Goal: Task Accomplishment & Management: Understand process/instructions

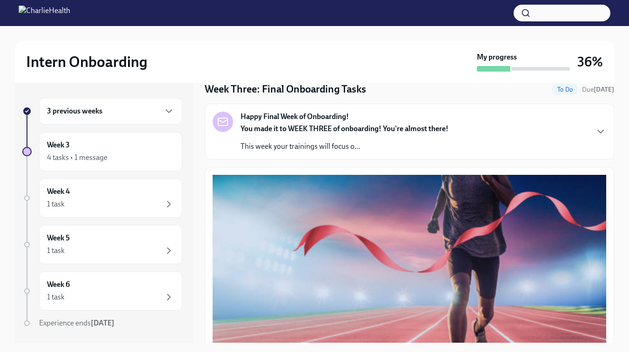
scroll to position [37, 0]
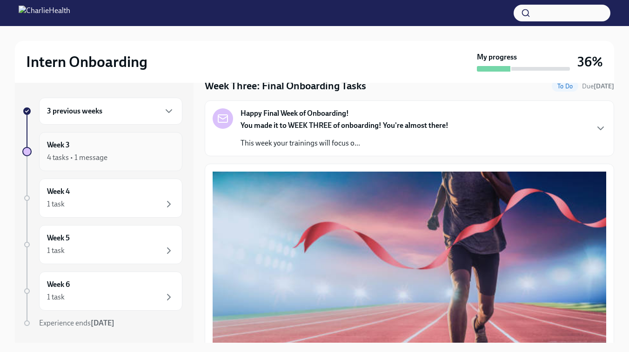
click at [117, 145] on div "Week 3 4 tasks • 1 message" at bounding box center [110, 151] width 127 height 23
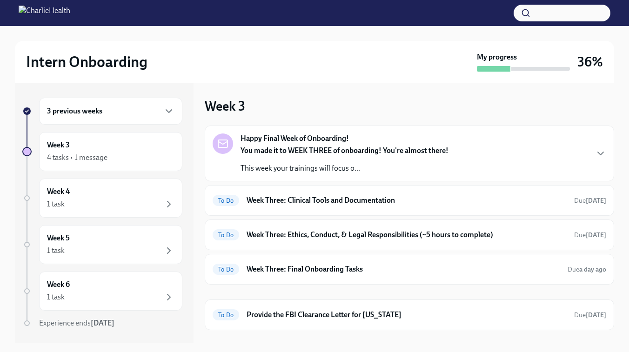
click at [132, 115] on div "3 previous weeks" at bounding box center [110, 111] width 127 height 11
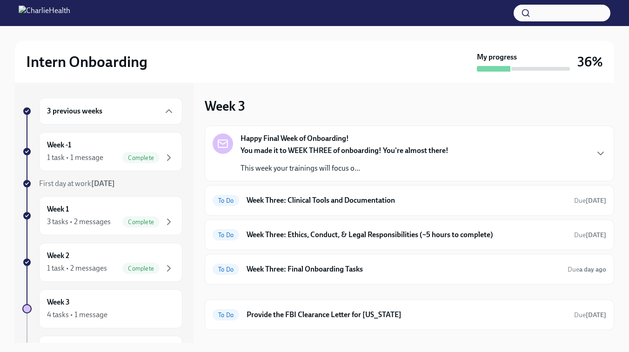
scroll to position [78, 0]
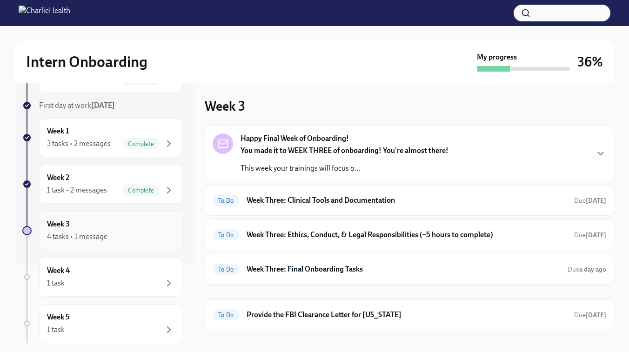
click at [128, 219] on div "Week 3 4 tasks • 1 message" at bounding box center [110, 230] width 127 height 23
click at [270, 195] on div "To Do Week Three: Clinical Tools and Documentation Due [DATE]" at bounding box center [410, 200] width 394 height 15
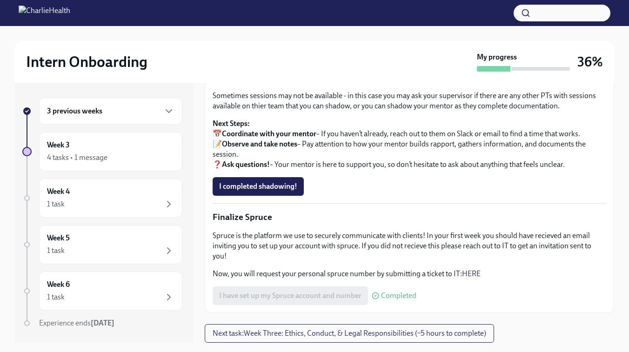
scroll to position [0, 0]
click at [338, 333] on span "Next task : Week Three: Ethics, Conduct, & Legal Responsibilities (~5 hours to …" at bounding box center [350, 332] width 274 height 9
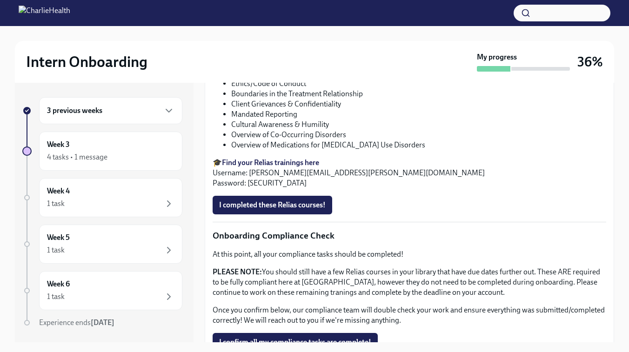
scroll to position [557, 0]
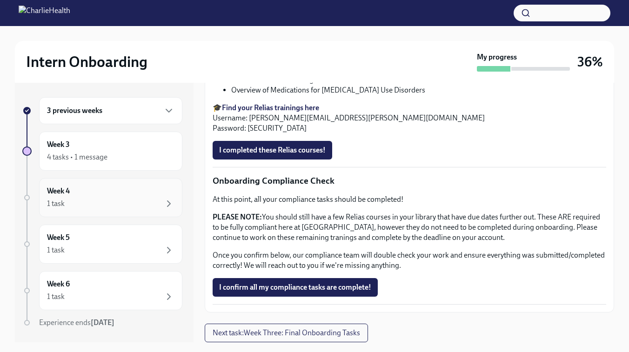
click at [113, 190] on div "Week 4 1 task" at bounding box center [110, 197] width 127 height 23
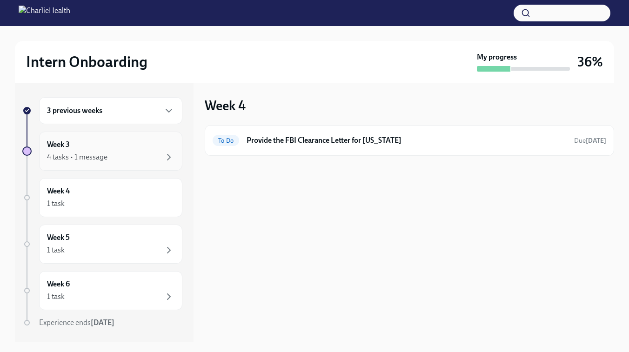
click at [112, 166] on div "Week 3 4 tasks • 1 message" at bounding box center [110, 151] width 143 height 39
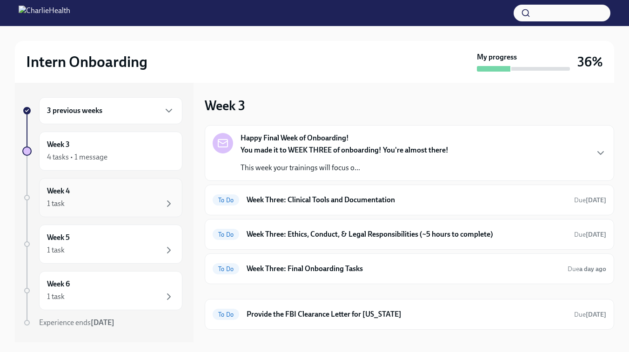
click at [112, 203] on div "1 task" at bounding box center [110, 203] width 127 height 11
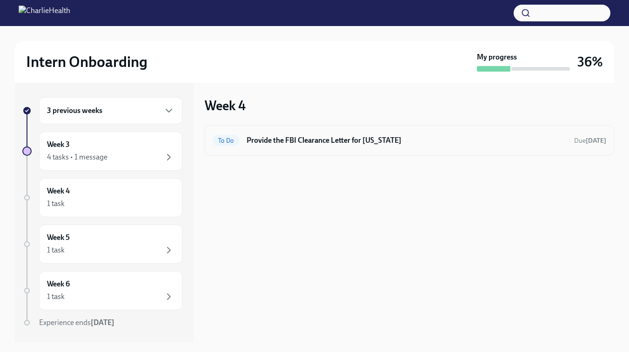
click at [283, 140] on h6 "Provide the FBI Clearance Letter for [US_STATE]" at bounding box center [407, 140] width 320 height 10
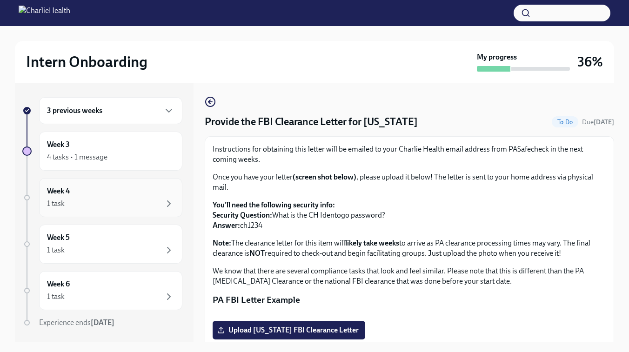
scroll to position [13, 0]
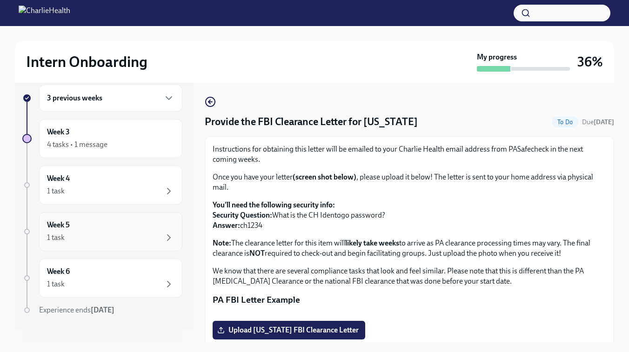
click at [89, 223] on div "Week 5 1 task" at bounding box center [110, 231] width 127 height 23
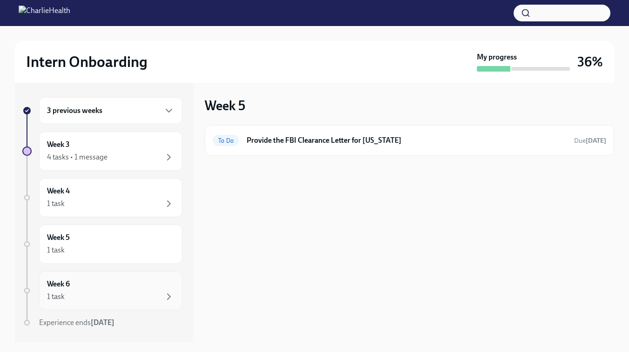
click at [80, 281] on div "Week 6 1 task" at bounding box center [110, 290] width 127 height 23
click at [126, 160] on div "4 tasks • 1 message" at bounding box center [110, 157] width 127 height 11
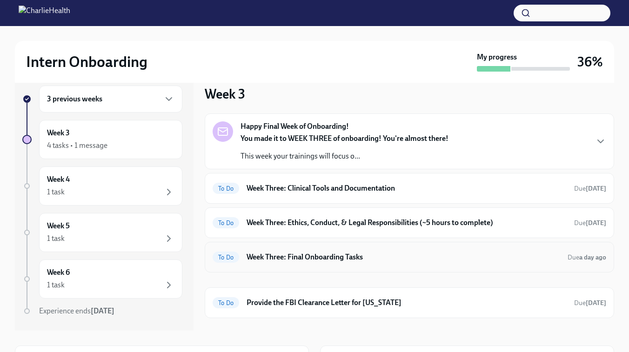
scroll to position [9, 0]
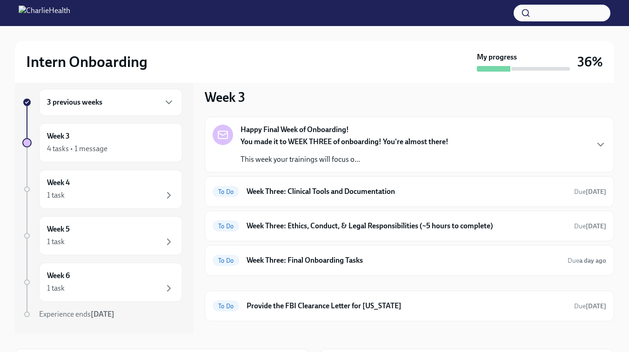
click at [294, 145] on strong "You made it to WEEK THREE of onboarding! You're almost there!" at bounding box center [345, 141] width 208 height 9
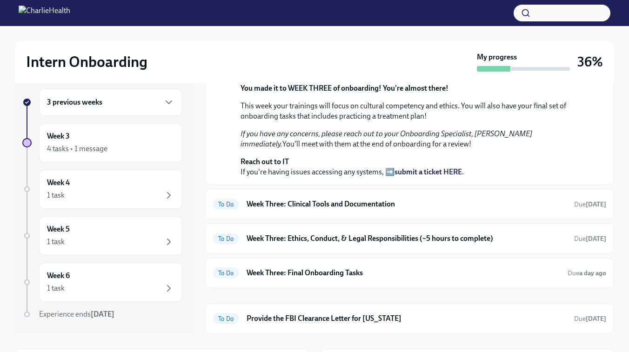
scroll to position [287, 0]
click at [285, 197] on div "To Do Week Three: Clinical Tools and Documentation Due [DATE]" at bounding box center [410, 204] width 394 height 15
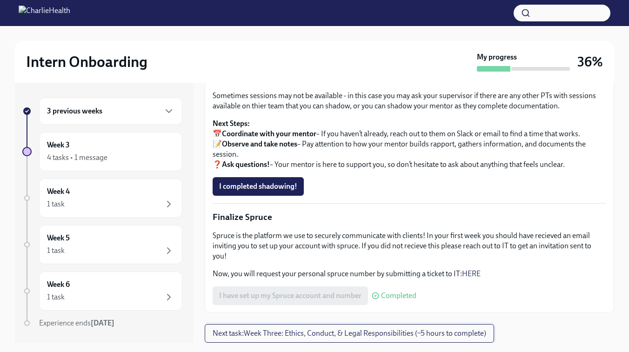
click at [303, 340] on button "Next task : Week Three: Ethics, Conduct, & Legal Responsibilities (~5 hours to …" at bounding box center [349, 333] width 289 height 19
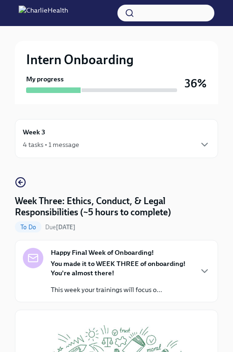
click at [101, 135] on div "Week 3 4 tasks • 1 message" at bounding box center [116, 138] width 187 height 23
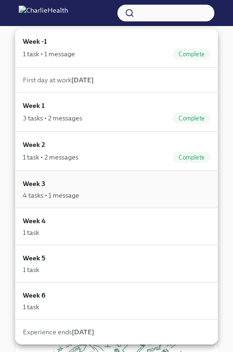
click at [64, 197] on div "4 tasks • 1 message" at bounding box center [51, 195] width 56 height 9
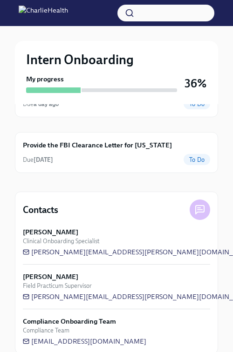
scroll to position [47, 0]
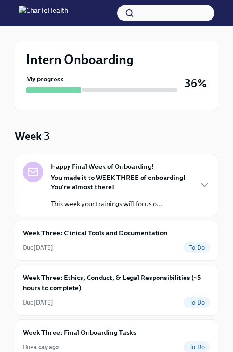
click at [64, 194] on div "You made it to WEEK THREE of onboarding! You're almost there! This week your tr…" at bounding box center [121, 190] width 140 height 35
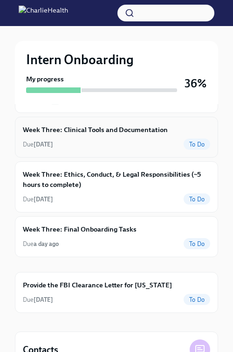
scroll to position [287, 0]
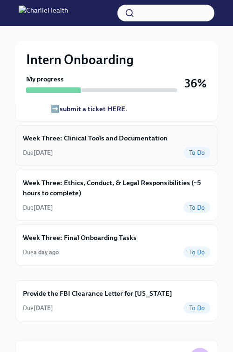
click at [82, 158] on div "Due [DATE] To Do" at bounding box center [116, 152] width 187 height 11
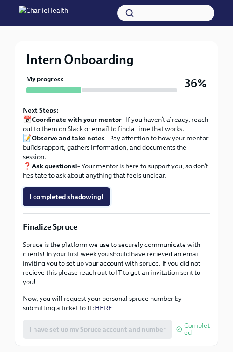
scroll to position [1012, 0]
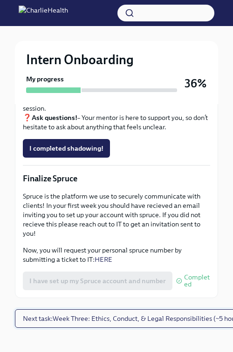
click at [83, 314] on span "Next task : Week Three: Ethics, Conduct, & Legal Responsibilities (~5 hours to …" at bounding box center [151, 318] width 257 height 9
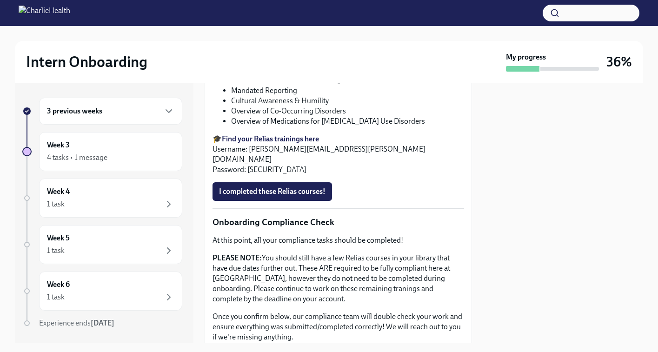
scroll to position [528, 0]
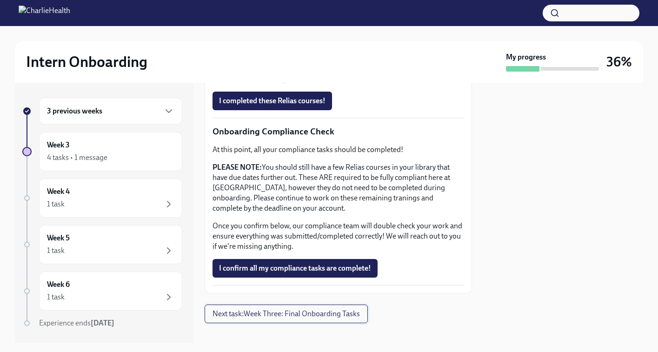
click at [242, 309] on span "Next task : Week Three: Final Onboarding Tasks" at bounding box center [286, 313] width 147 height 9
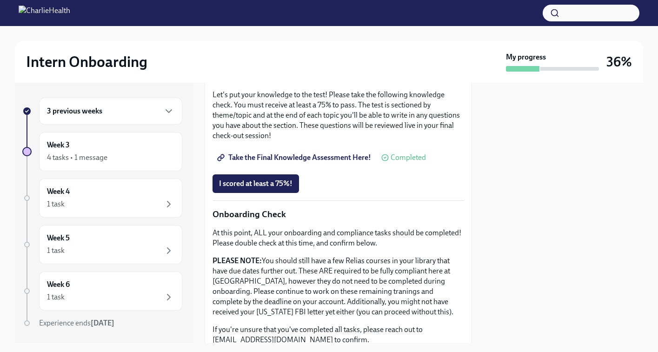
scroll to position [488, 0]
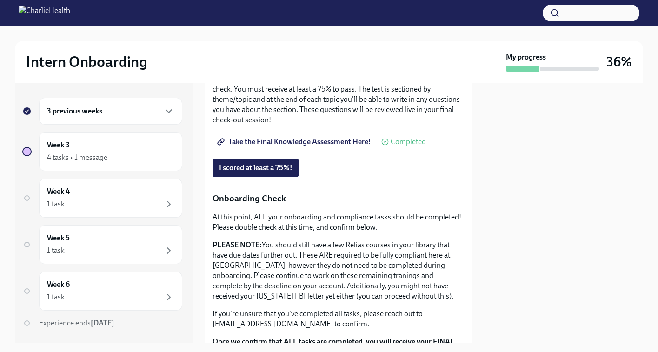
click at [305, 141] on span "Take the Final Knowledge Assessment Here!" at bounding box center [295, 141] width 152 height 9
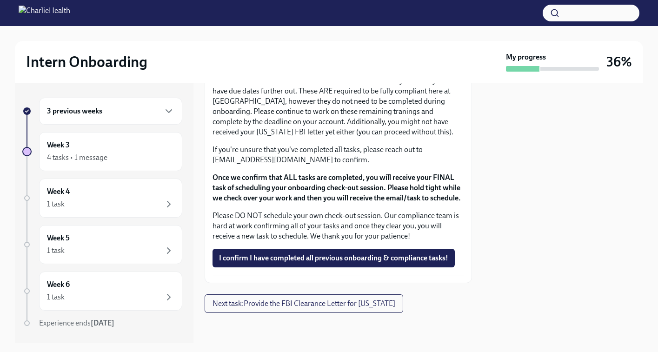
scroll to position [648, 0]
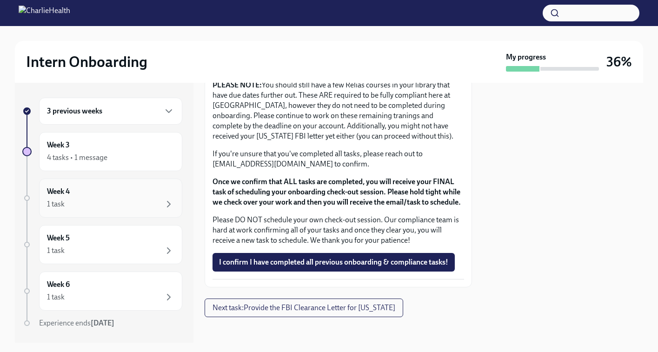
click at [133, 197] on div "Week 4 1 task" at bounding box center [110, 198] width 127 height 23
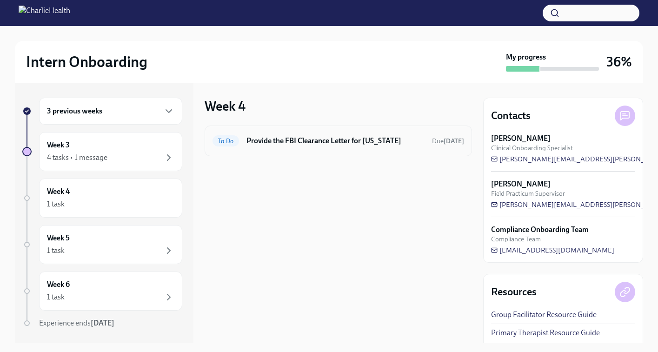
click at [255, 136] on h6 "Provide the FBI Clearance Letter for [US_STATE]" at bounding box center [336, 141] width 178 height 10
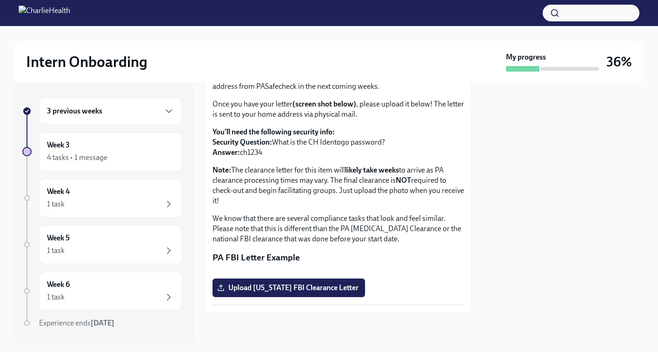
scroll to position [172, 0]
click at [134, 121] on div "3 previous weeks" at bounding box center [110, 111] width 143 height 27
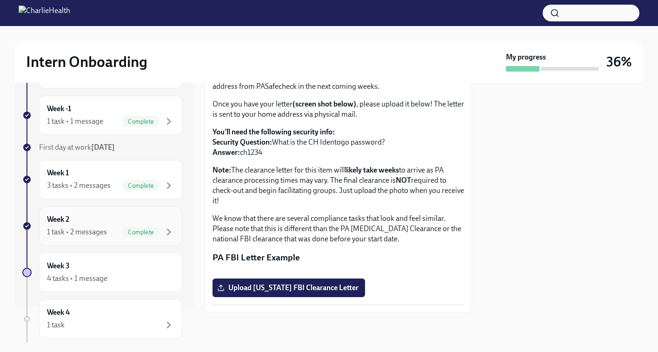
scroll to position [40, 0]
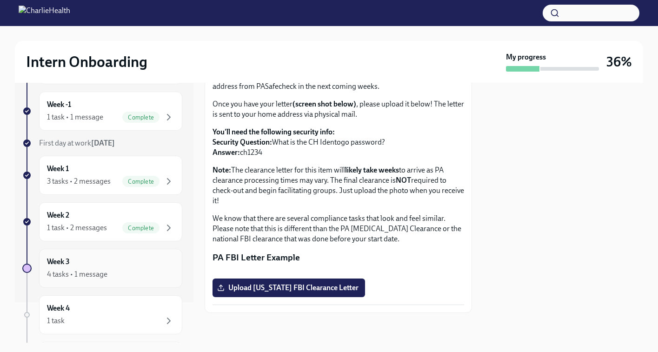
click at [123, 282] on div "Week 3 4 tasks • 1 message" at bounding box center [110, 268] width 143 height 39
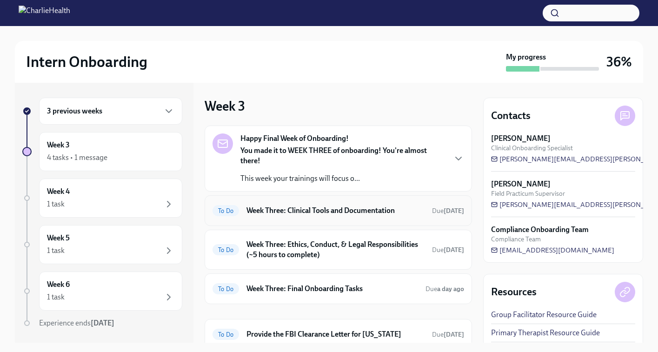
click at [287, 209] on h6 "Week Three: Clinical Tools and Documentation" at bounding box center [336, 211] width 178 height 10
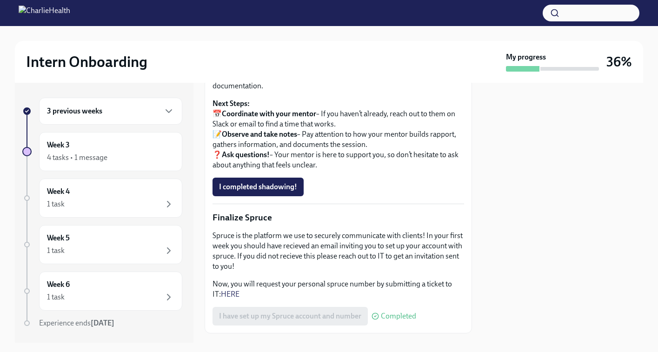
scroll to position [932, 0]
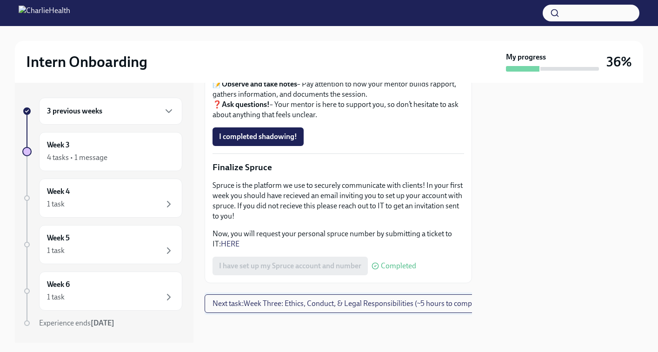
click at [313, 304] on span "Next task : Week Three: Ethics, Conduct, & Legal Responsibilities (~5 hours to …" at bounding box center [350, 303] width 274 height 9
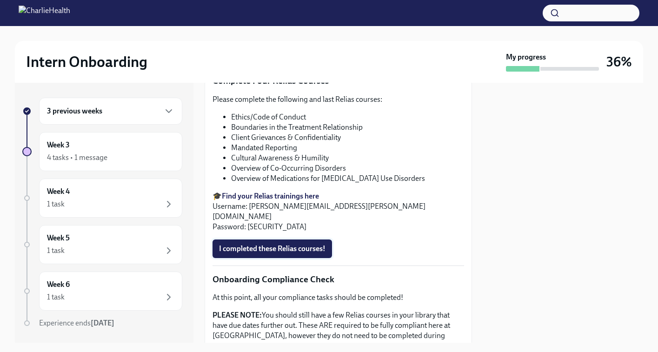
scroll to position [374, 0]
